Goal: Information Seeking & Learning: Learn about a topic

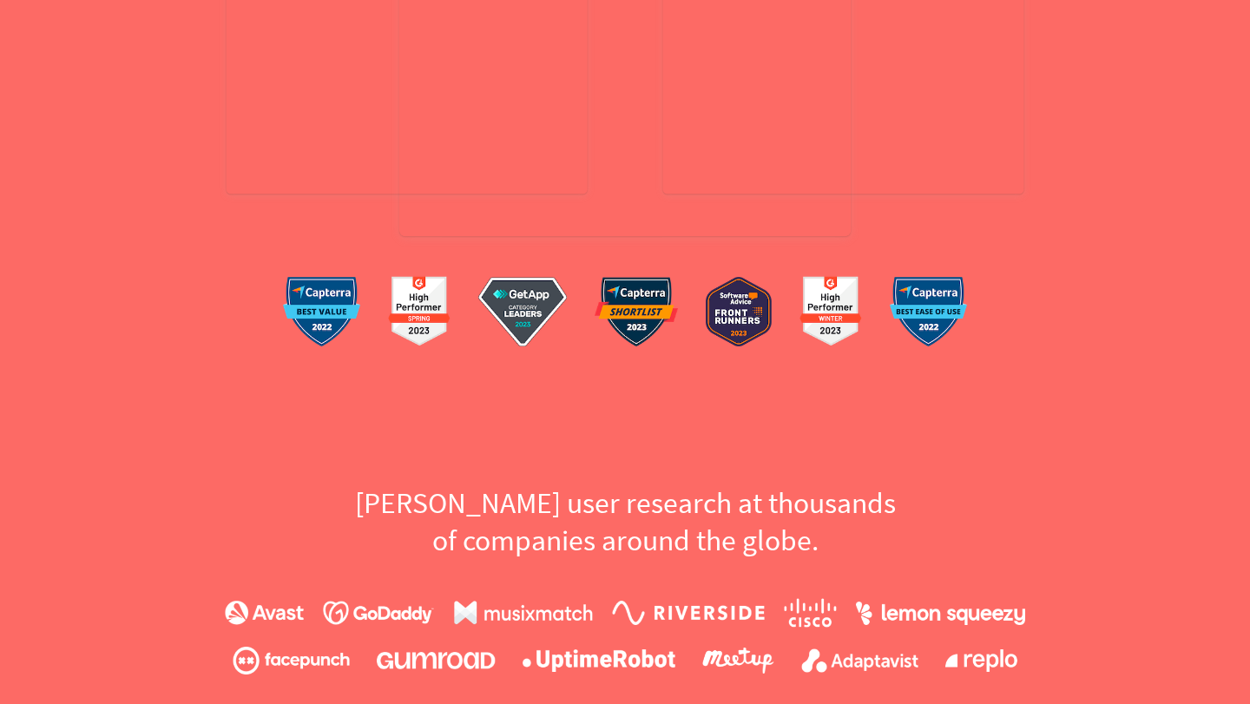
scroll to position [381, 0]
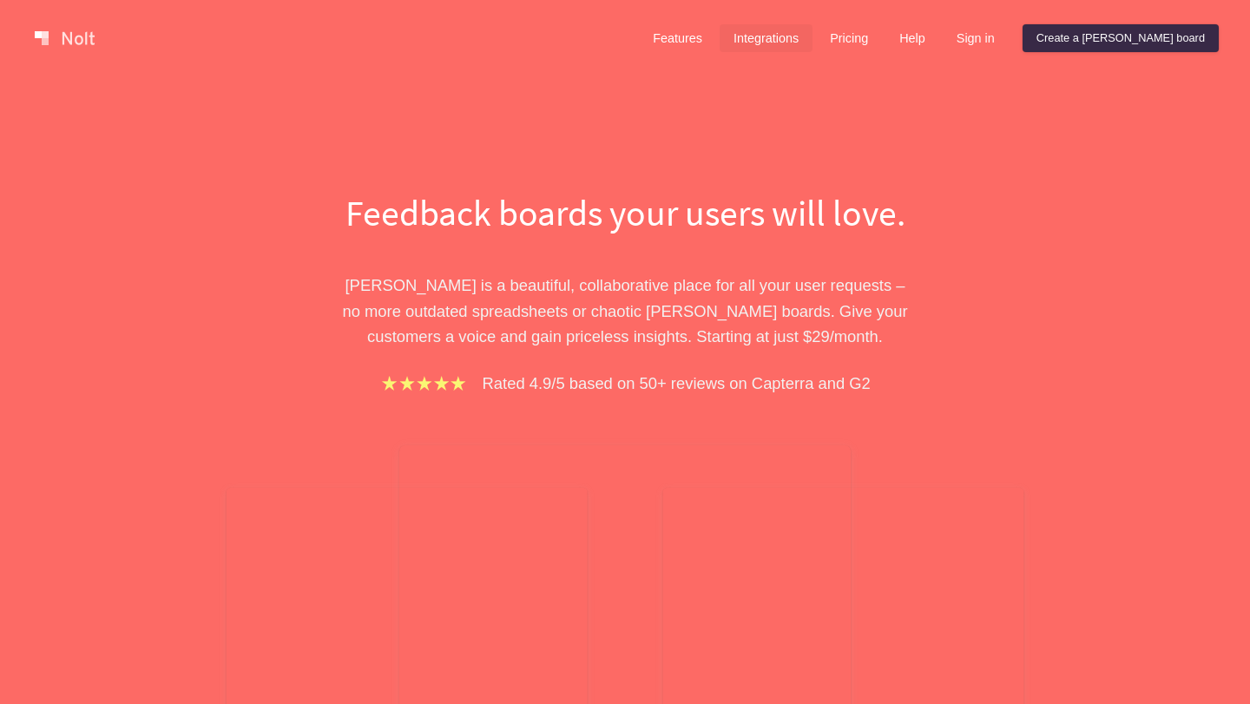
click at [813, 49] on link "Integrations" at bounding box center [766, 38] width 93 height 28
click at [813, 36] on link "Integrations" at bounding box center [766, 38] width 93 height 28
click at [813, 39] on link "Integrations" at bounding box center [766, 38] width 93 height 28
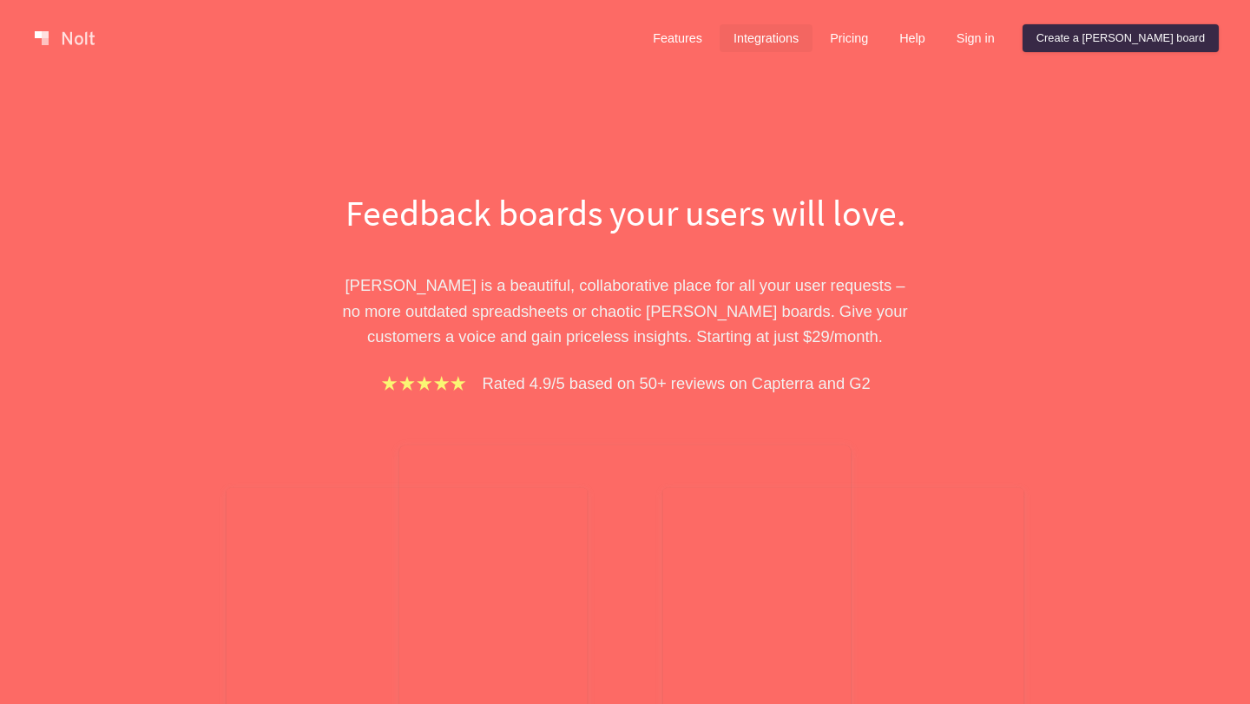
click at [813, 39] on link "Integrations" at bounding box center [766, 38] width 93 height 28
click at [813, 36] on link "Integrations" at bounding box center [766, 38] width 93 height 28
click at [716, 39] on link "Features" at bounding box center [677, 38] width 77 height 28
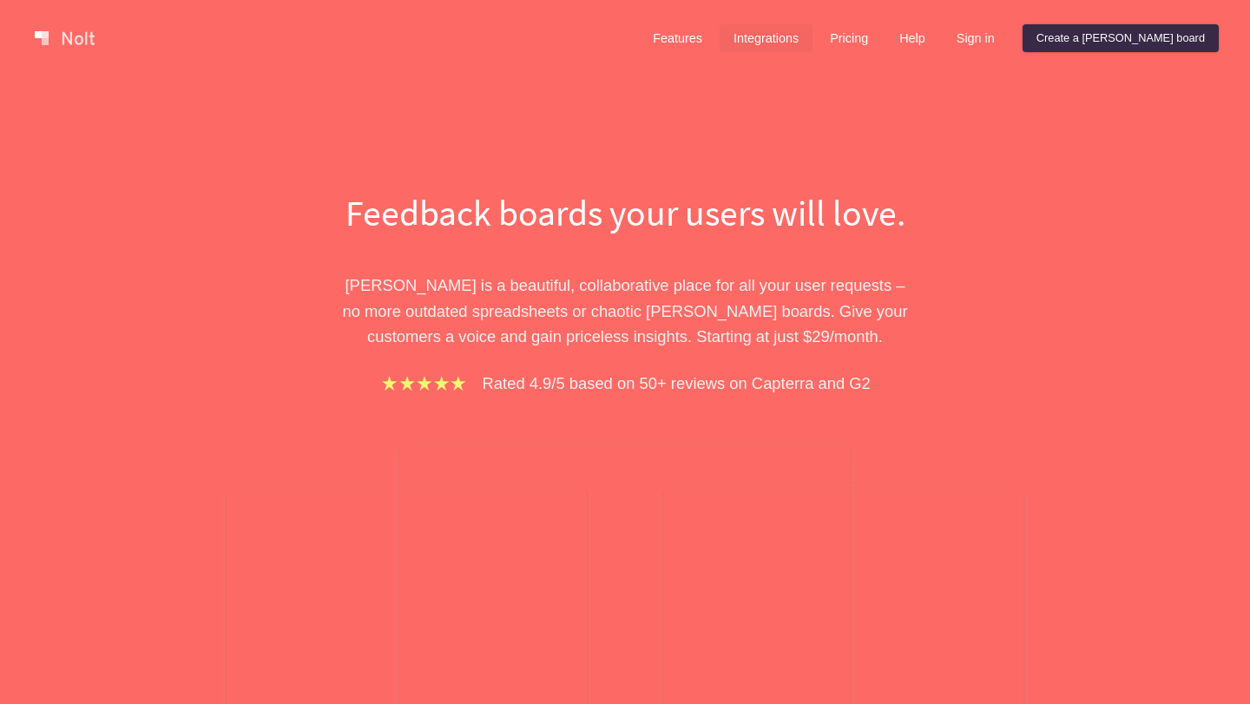
click at [813, 46] on link "Integrations" at bounding box center [766, 38] width 93 height 28
click at [882, 46] on link "Pricing" at bounding box center [849, 38] width 66 height 28
click at [939, 46] on link "Help" at bounding box center [913, 38] width 54 height 28
click at [881, 45] on link "Pricing" at bounding box center [849, 38] width 66 height 28
click at [1009, 48] on link "Sign in" at bounding box center [976, 38] width 66 height 28
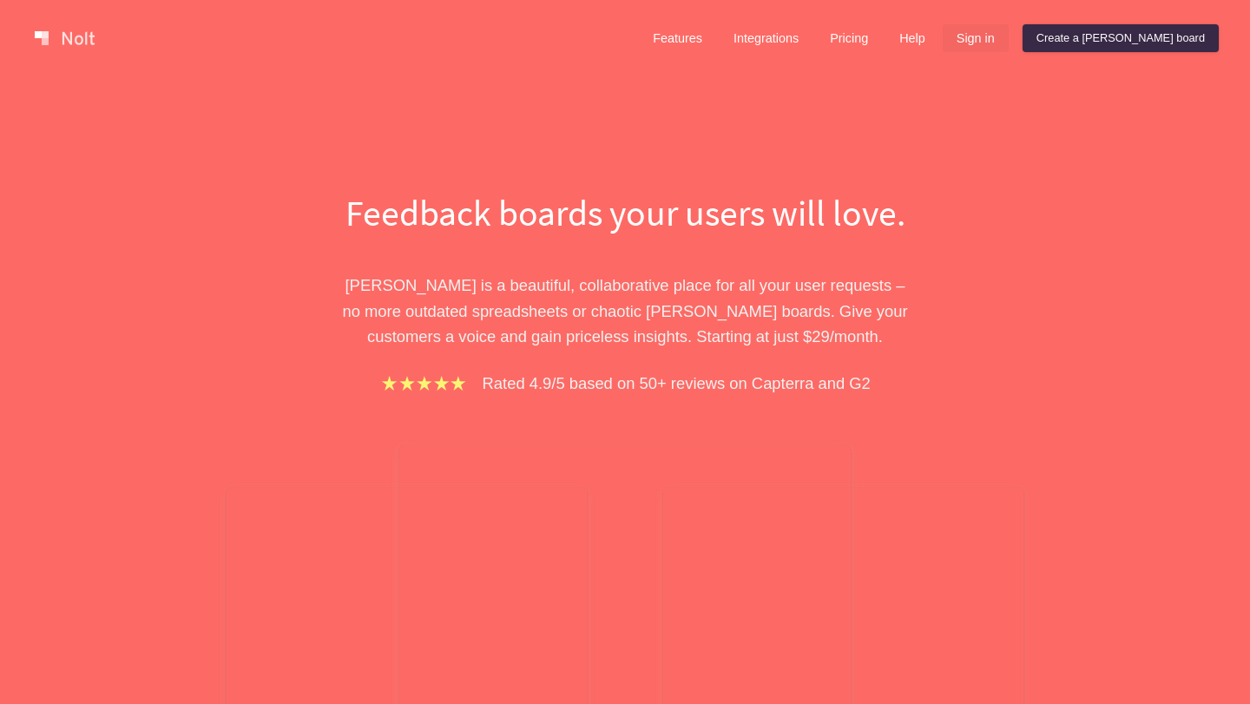
click at [1009, 47] on link "Sign in" at bounding box center [976, 38] width 66 height 28
click at [1165, 36] on link "Create a [PERSON_NAME] board" at bounding box center [1121, 38] width 196 height 28
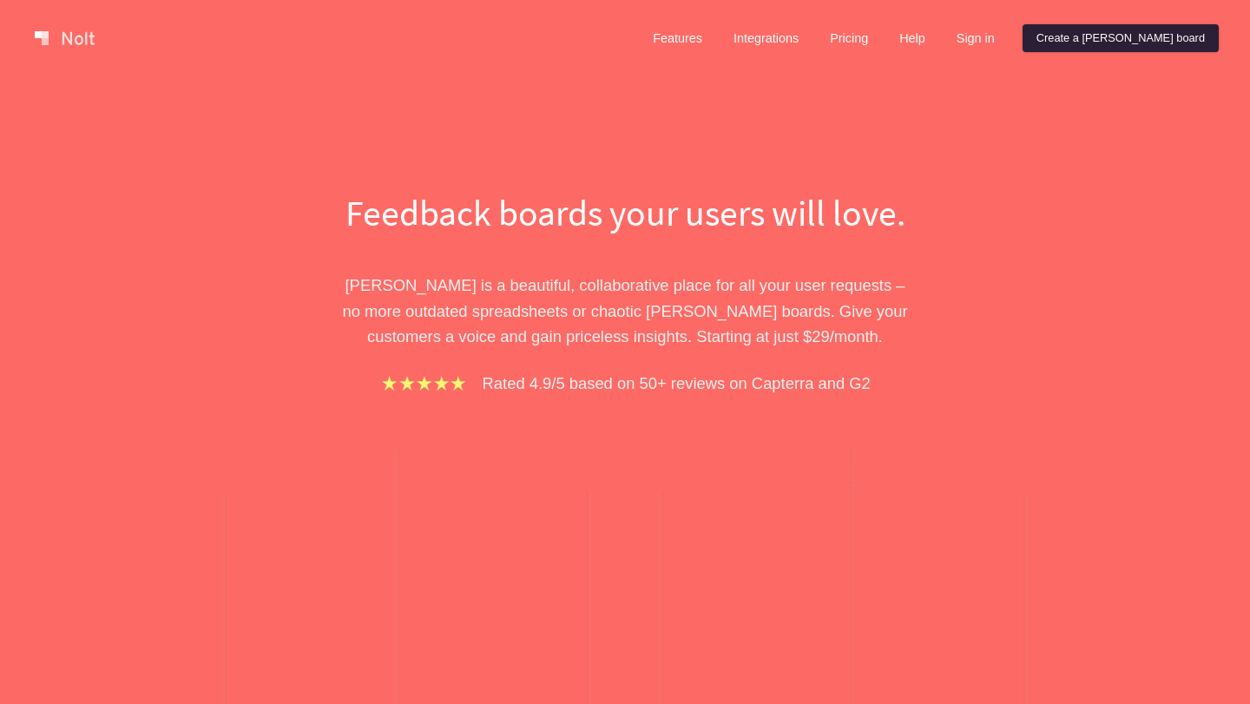
click at [1154, 36] on link "Create a [PERSON_NAME] board" at bounding box center [1121, 38] width 196 height 28
click at [1149, 40] on link "Create a [PERSON_NAME] board" at bounding box center [1121, 38] width 196 height 28
click at [813, 28] on link "Integrations" at bounding box center [766, 38] width 93 height 28
click at [882, 32] on link "Pricing" at bounding box center [849, 38] width 66 height 28
click at [1195, 32] on link "Create a [PERSON_NAME] board" at bounding box center [1121, 38] width 196 height 28
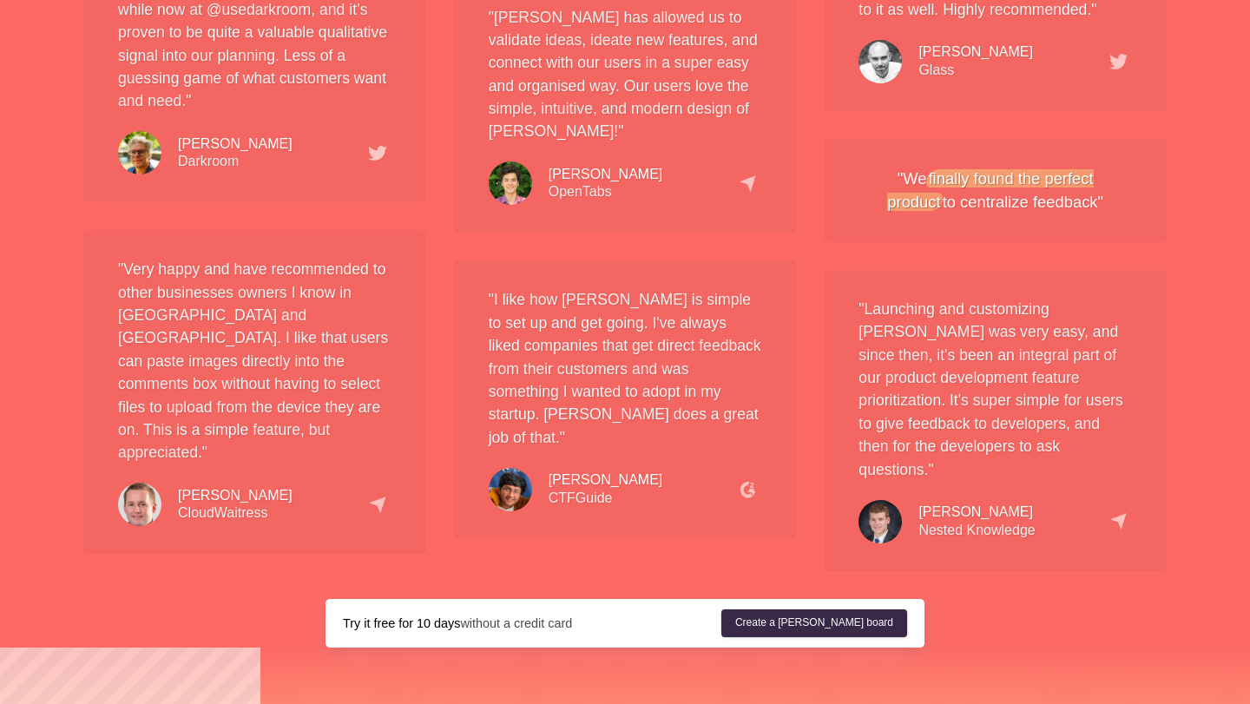
scroll to position [3246, 0]
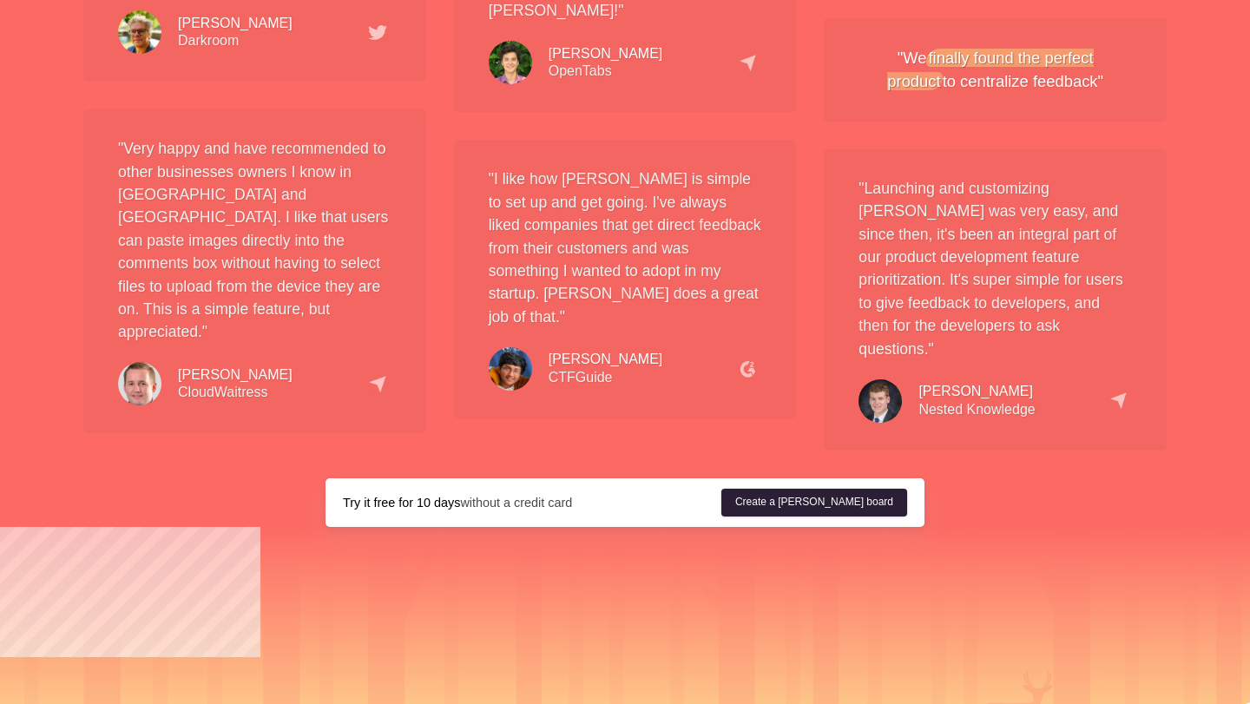
click at [837, 489] on link "Create a [PERSON_NAME] board" at bounding box center [814, 503] width 186 height 28
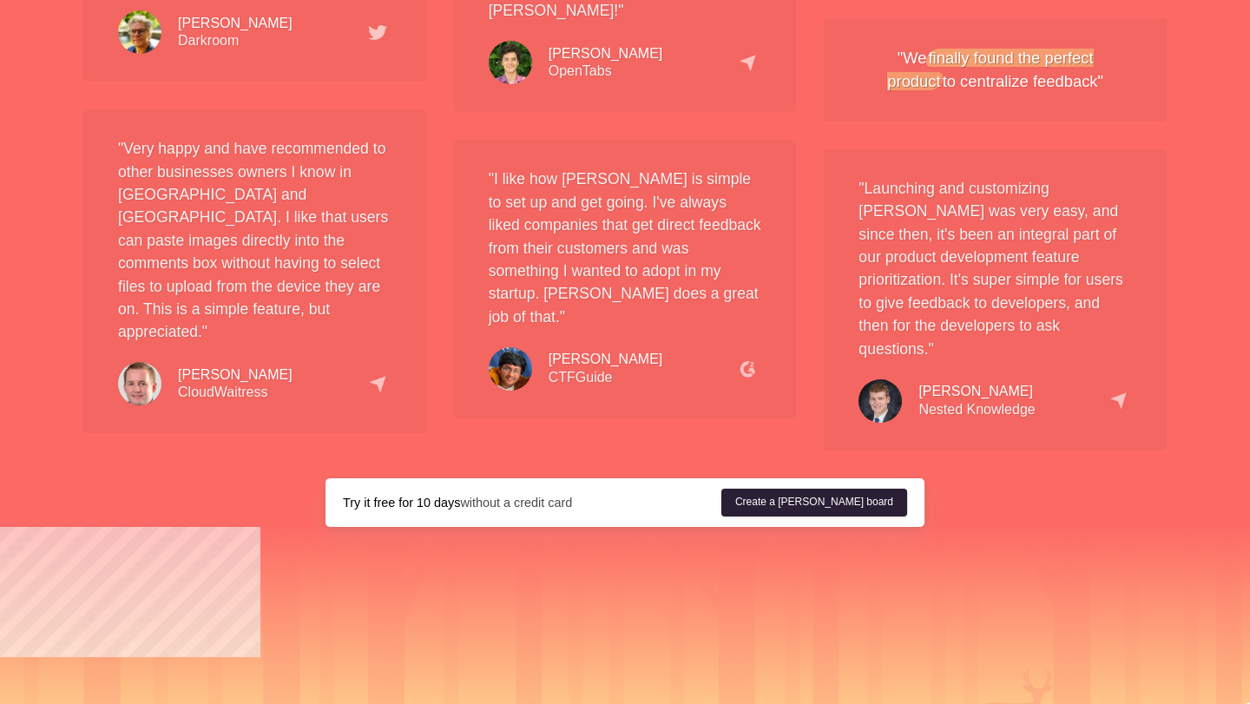
click at [859, 489] on link "Create a [PERSON_NAME] board" at bounding box center [814, 503] width 186 height 28
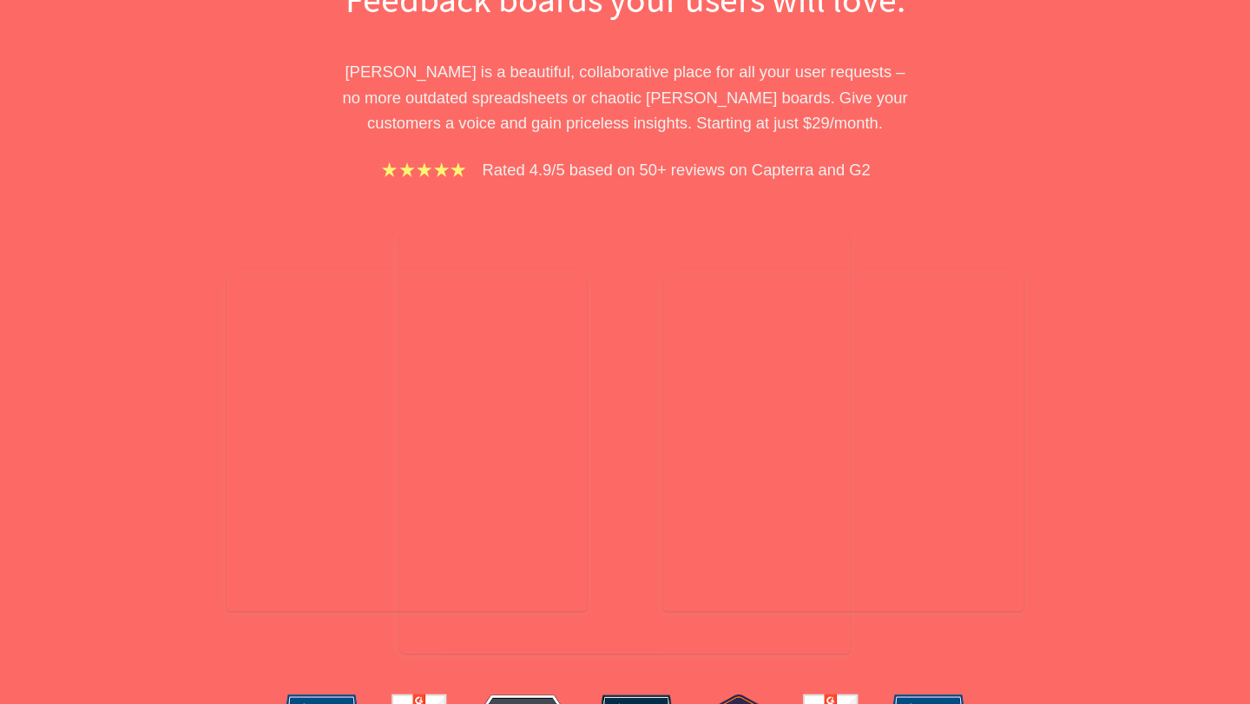
scroll to position [0, 0]
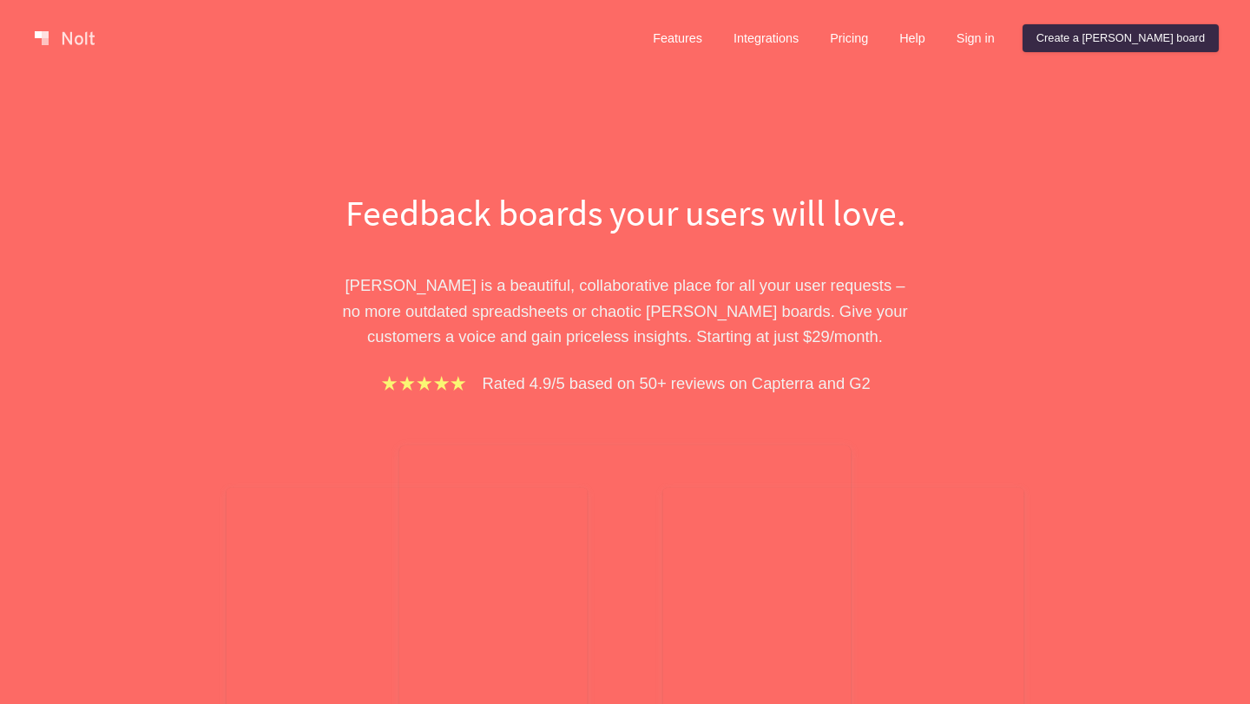
click at [883, 22] on div "Features Integrations Pricing Help Sign in Create a Nolt board" at bounding box center [929, 38] width 587 height 35
click at [882, 34] on link "Pricing" at bounding box center [849, 38] width 66 height 28
click at [939, 34] on link "Help" at bounding box center [913, 38] width 54 height 28
click at [1009, 34] on link "Sign in" at bounding box center [976, 38] width 66 height 28
click at [803, 43] on link "Integrations" at bounding box center [766, 38] width 93 height 28
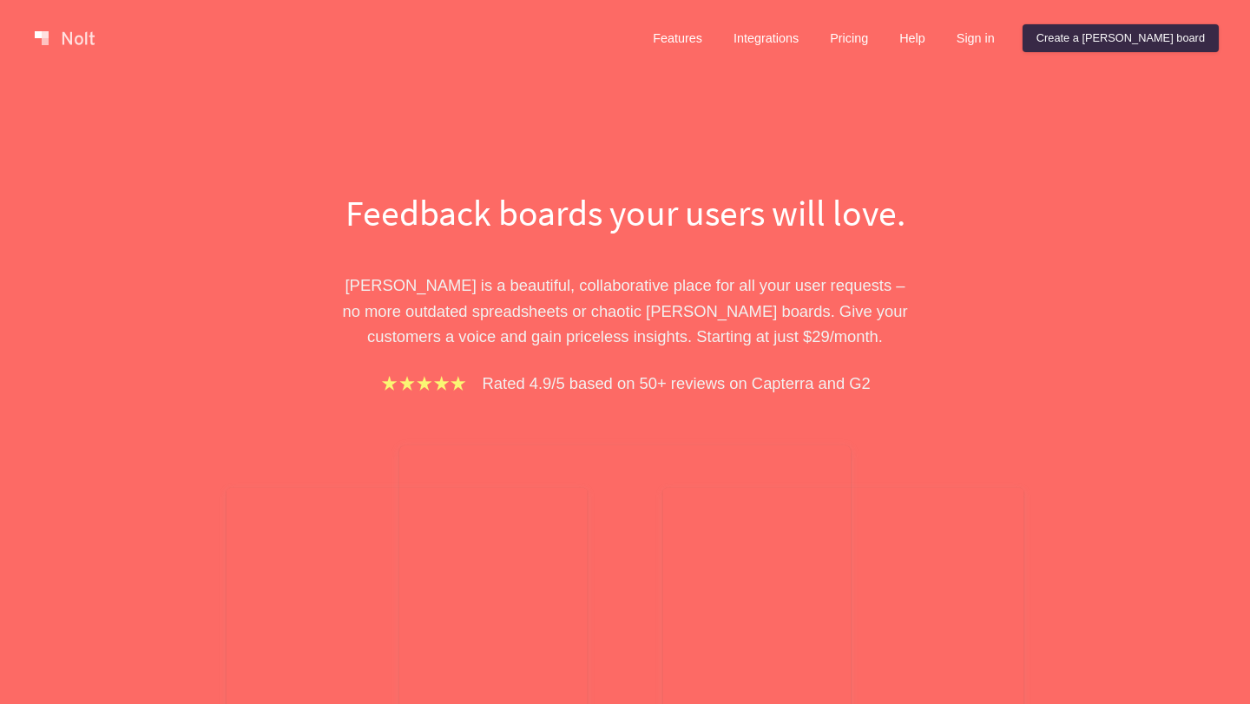
click at [636, 43] on div at bounding box center [332, 38] width 608 height 35
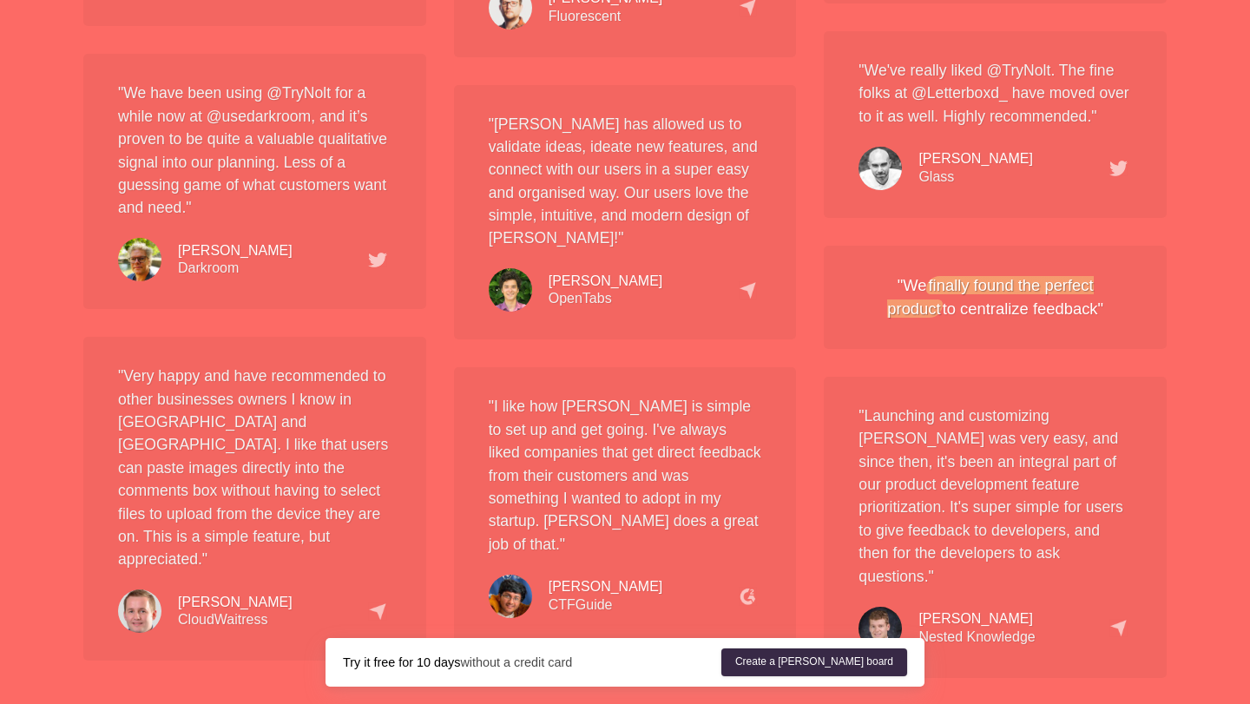
scroll to position [3246, 0]
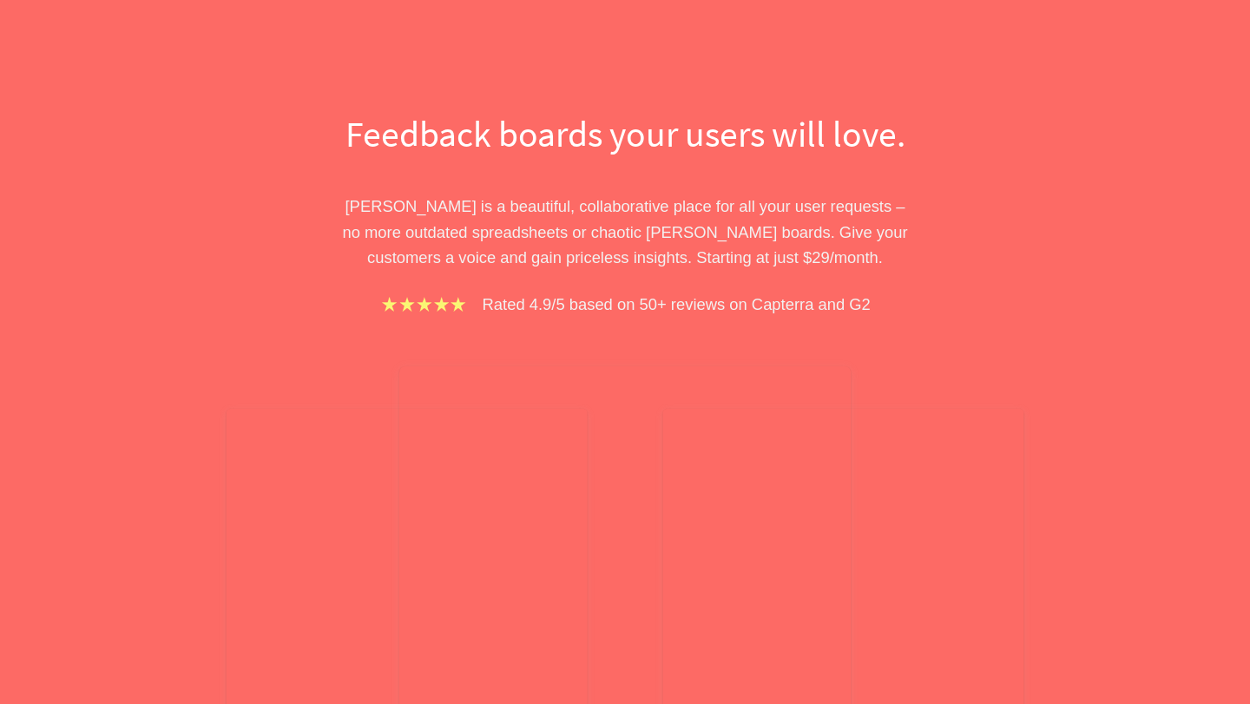
scroll to position [0, 0]
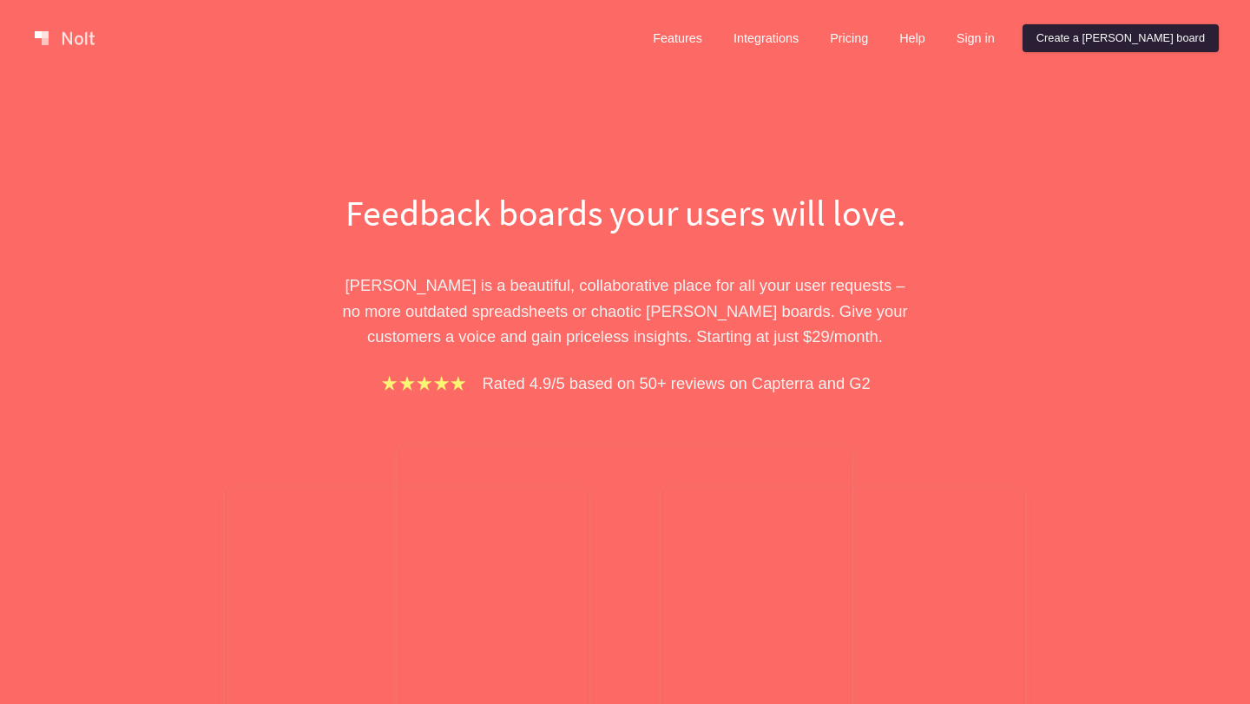
click at [1160, 33] on link "Create a [PERSON_NAME] board" at bounding box center [1121, 38] width 196 height 28
click at [716, 33] on link "Features" at bounding box center [677, 38] width 77 height 28
click at [813, 36] on link "Integrations" at bounding box center [766, 38] width 93 height 28
click at [882, 36] on link "Pricing" at bounding box center [849, 38] width 66 height 28
click at [939, 39] on link "Help" at bounding box center [913, 38] width 54 height 28
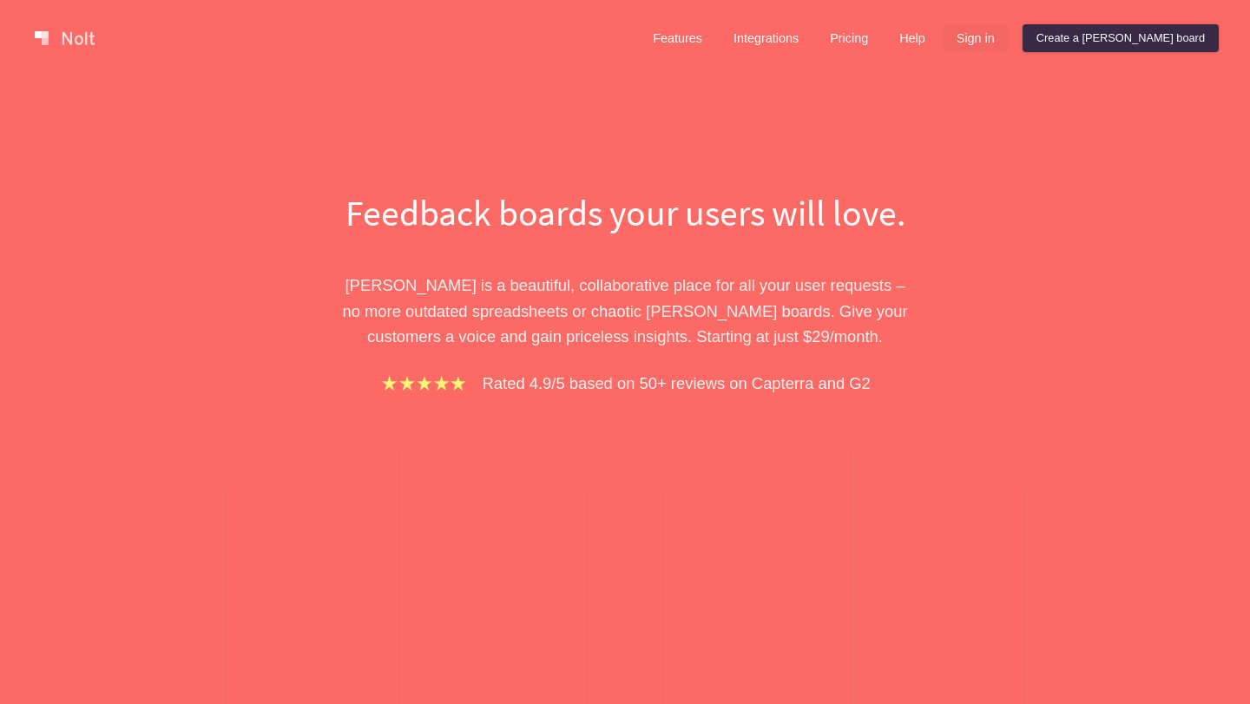
click at [1009, 39] on link "Sign in" at bounding box center [976, 38] width 66 height 28
click at [1116, 389] on div "Feedback boards your users will love. [PERSON_NAME] is a beautiful, collaborati…" at bounding box center [625, 540] width 1250 height 928
